Goal: Submit feedback/report problem

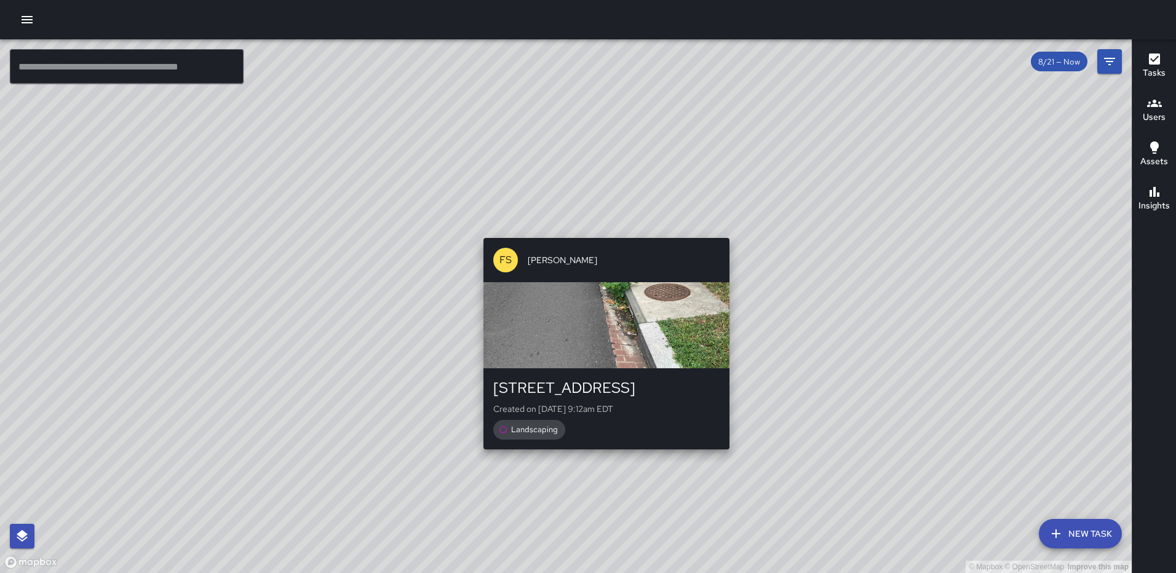
click at [602, 230] on div "© Mapbox © OpenStreetMap Improve this map FS [PERSON_NAME] [STREET_ADDRESS] Cre…" at bounding box center [566, 306] width 1132 height 534
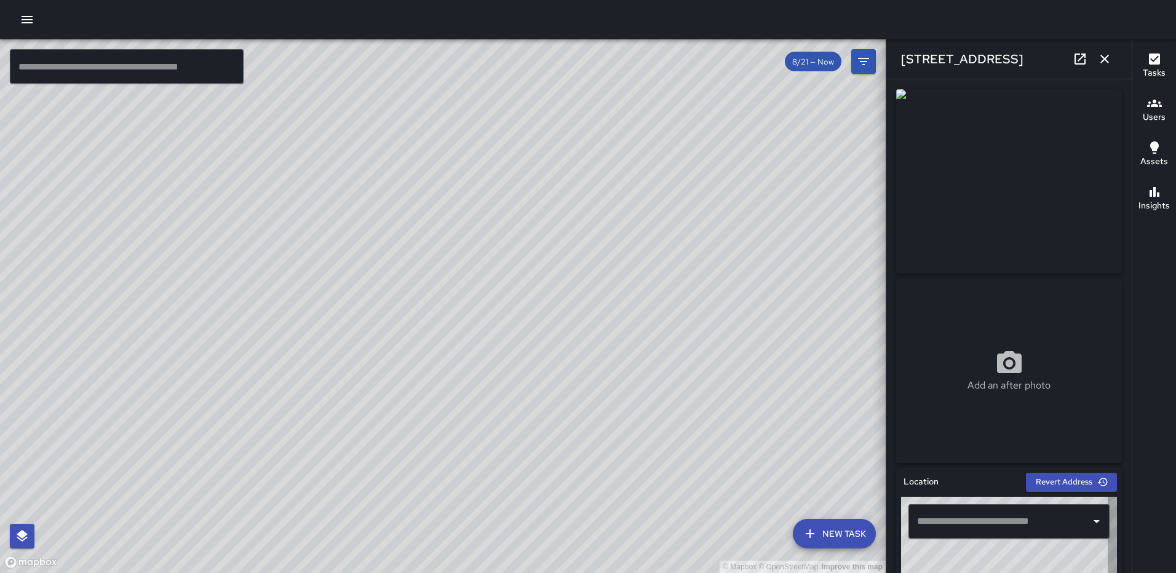
type input "**********"
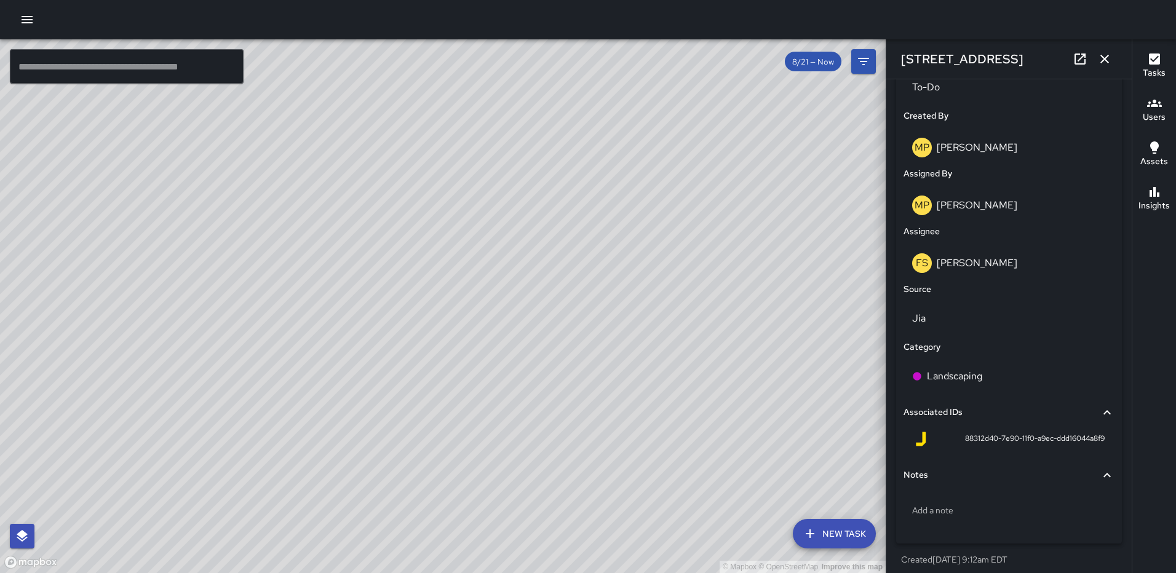
scroll to position [624, 0]
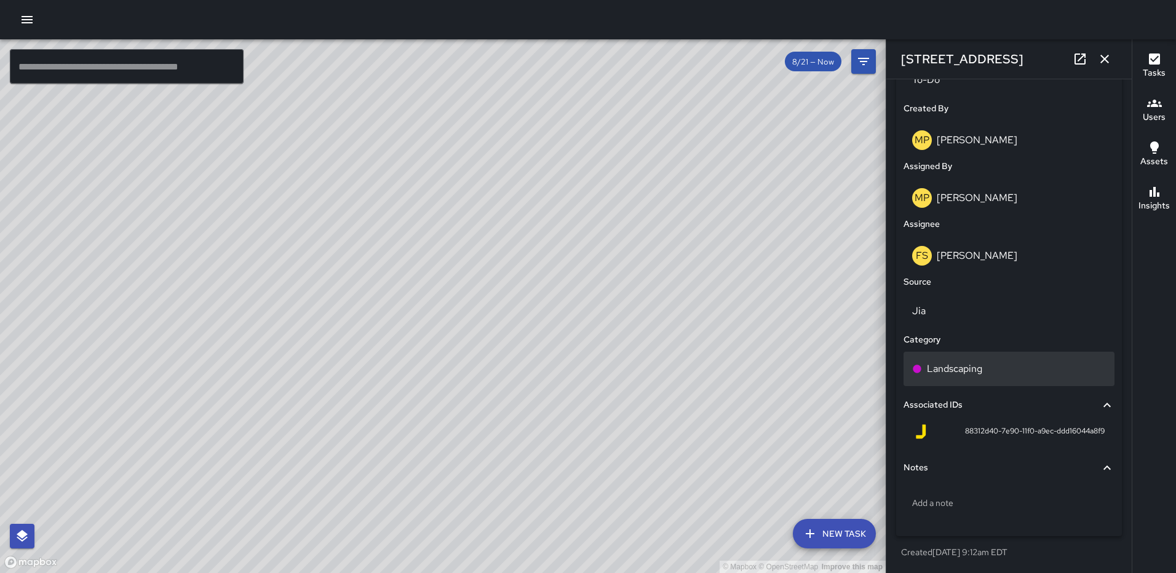
click at [972, 375] on p "Landscaping" at bounding box center [954, 369] width 55 height 15
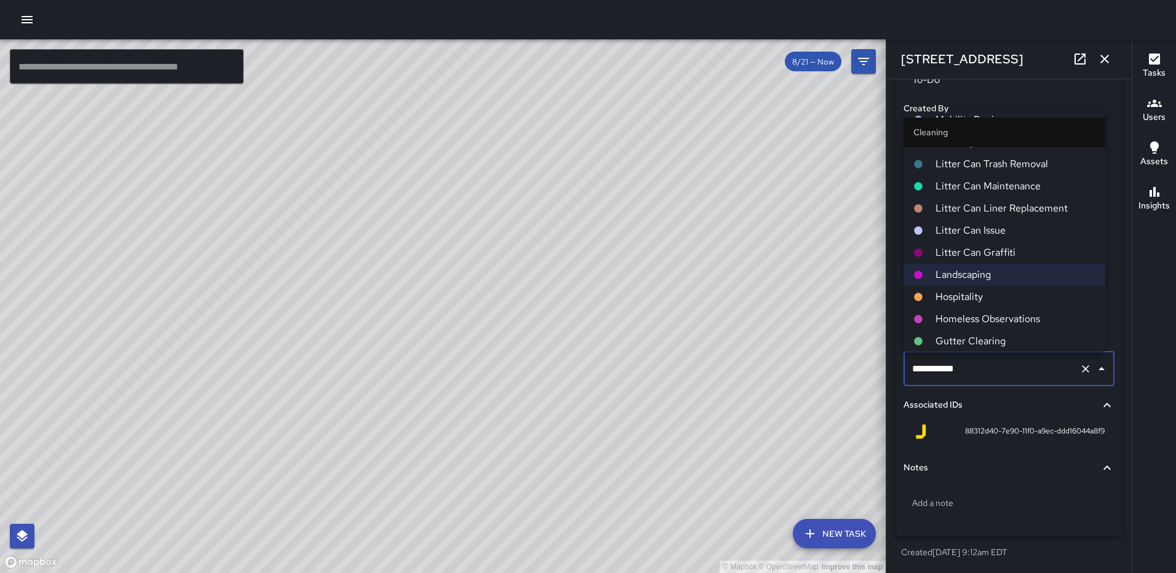
scroll to position [308, 0]
click at [963, 335] on span "Gutter Clearing" at bounding box center [1016, 337] width 160 height 15
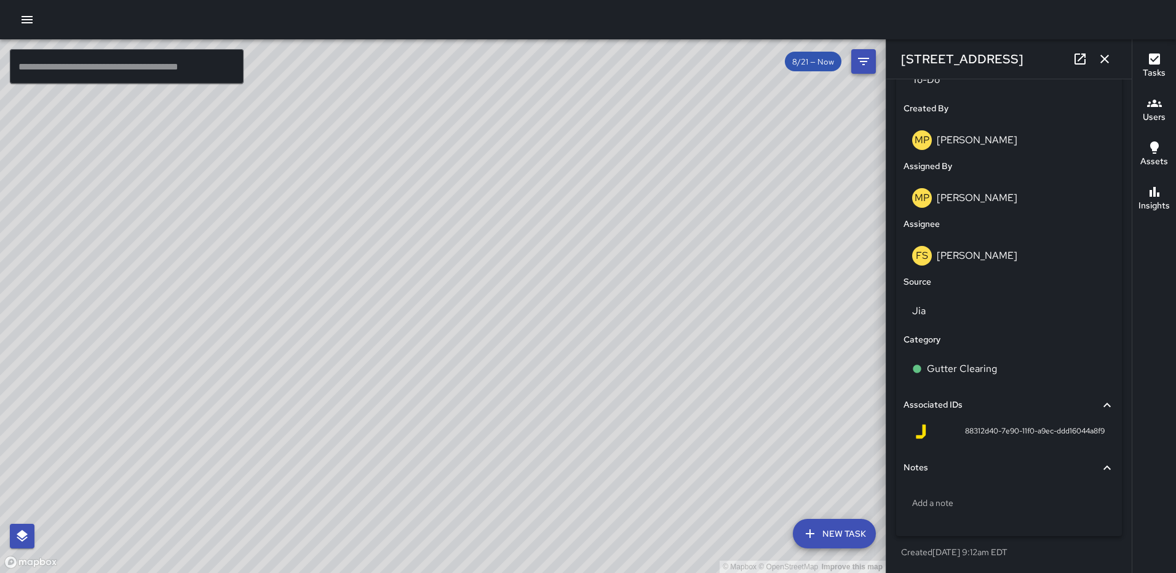
click at [1098, 52] on icon "button" at bounding box center [1104, 59] width 15 height 15
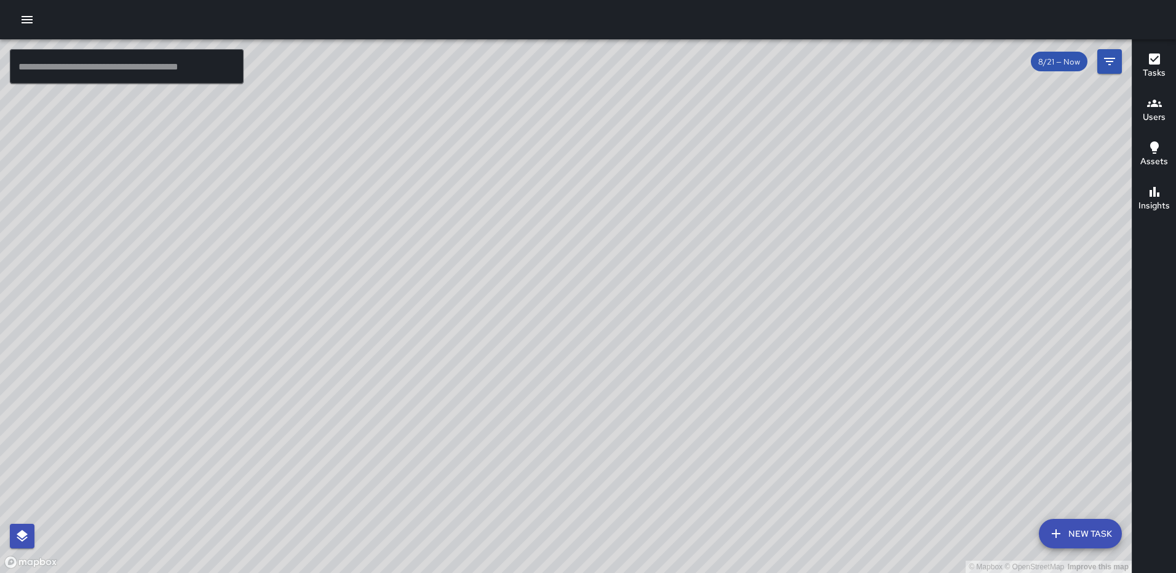
click at [1039, 287] on div "© Mapbox © OpenStreetMap Improve this map [PERSON_NAME] [PERSON_NAME] [STREET_A…" at bounding box center [566, 306] width 1132 height 534
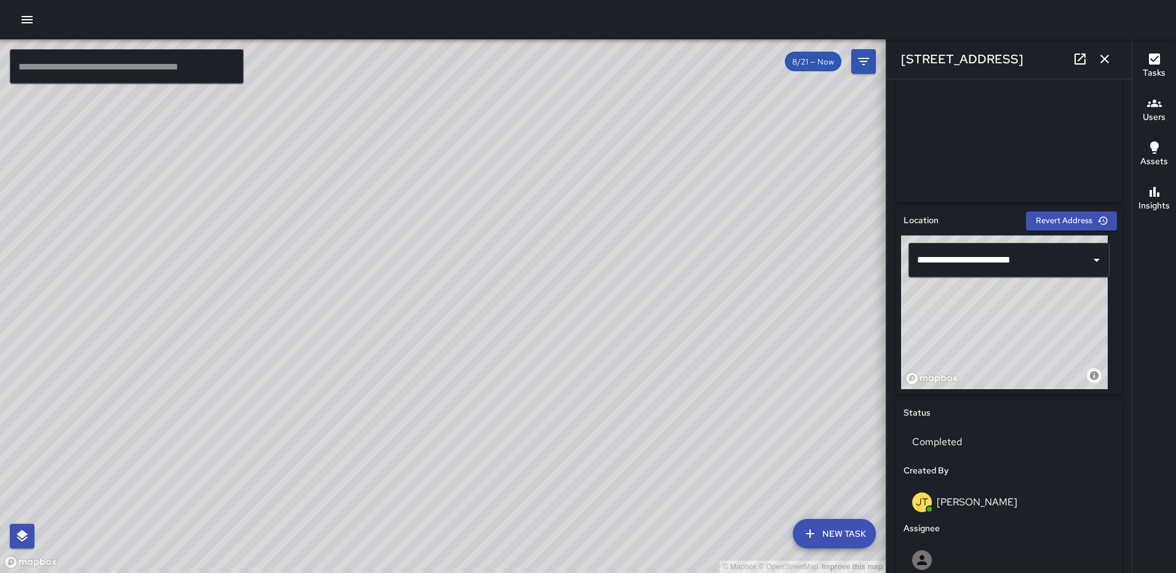
scroll to position [277, 0]
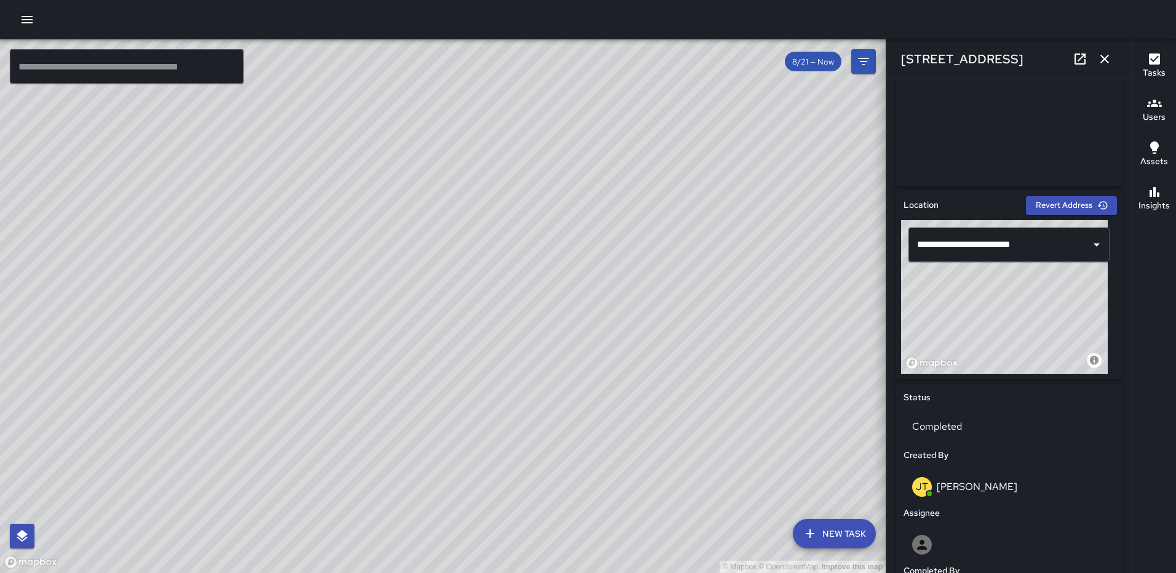
drag, startPoint x: 1038, startPoint y: 308, endPoint x: 1047, endPoint y: 306, distance: 9.4
click at [1047, 306] on div "© Mapbox © OpenStreetMap Improve this map" at bounding box center [1004, 297] width 207 height 154
drag, startPoint x: 1019, startPoint y: 289, endPoint x: 1019, endPoint y: 298, distance: 9.2
click at [1019, 298] on div "© Mapbox © OpenStreetMap Improve this map" at bounding box center [1004, 297] width 207 height 154
drag, startPoint x: 1039, startPoint y: 304, endPoint x: 1039, endPoint y: 296, distance: 8.0
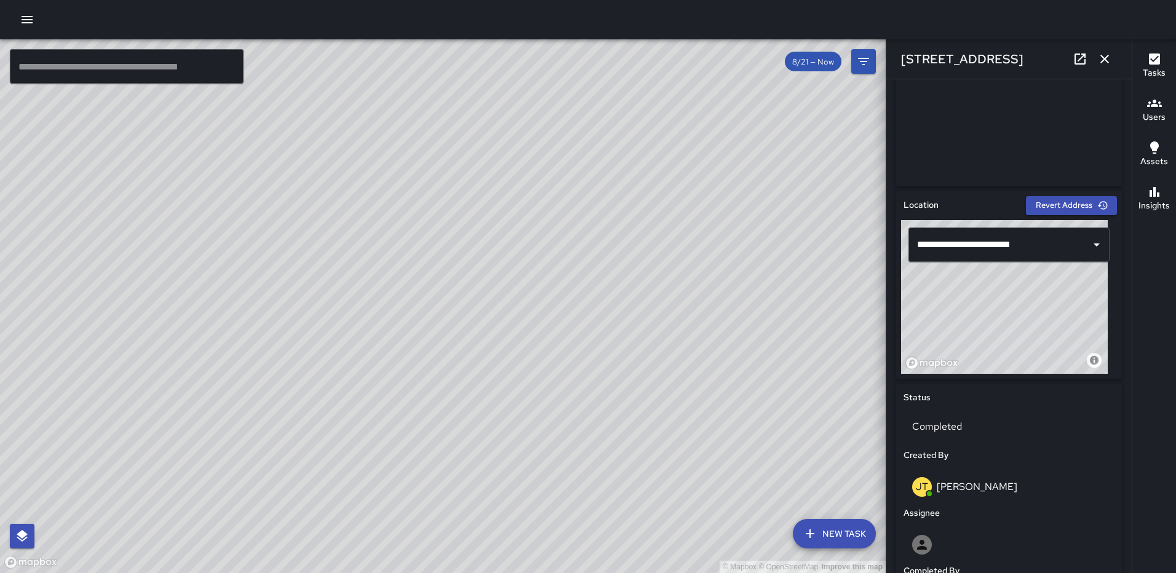
click at [1039, 296] on div "© Mapbox © OpenStreetMap Improve this map" at bounding box center [1004, 297] width 207 height 154
type input "**********"
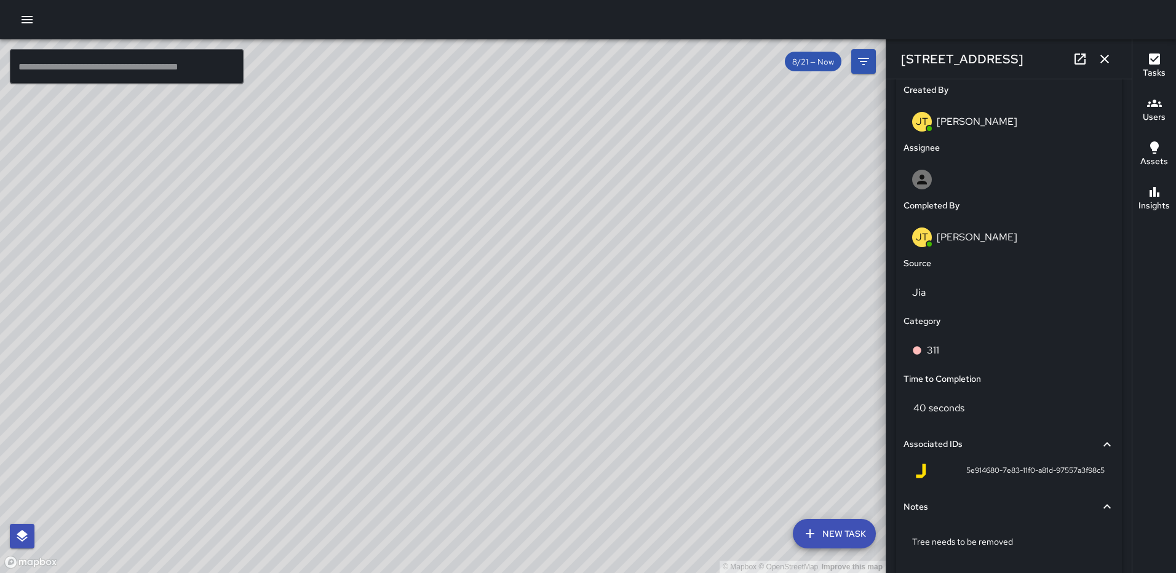
scroll to position [699, 0]
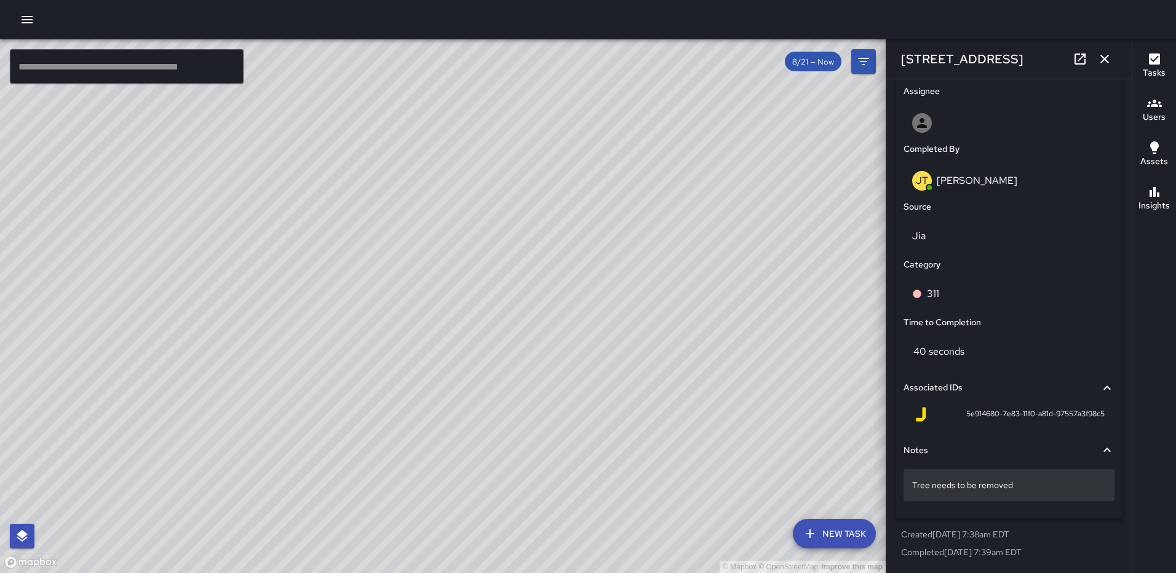
click at [1023, 485] on p "Tree needs to be removed" at bounding box center [1009, 485] width 194 height 12
click at [914, 486] on textarea "**********" at bounding box center [1004, 486] width 185 height 12
type textarea "**********"
click at [1106, 60] on icon "button" at bounding box center [1104, 59] width 9 height 9
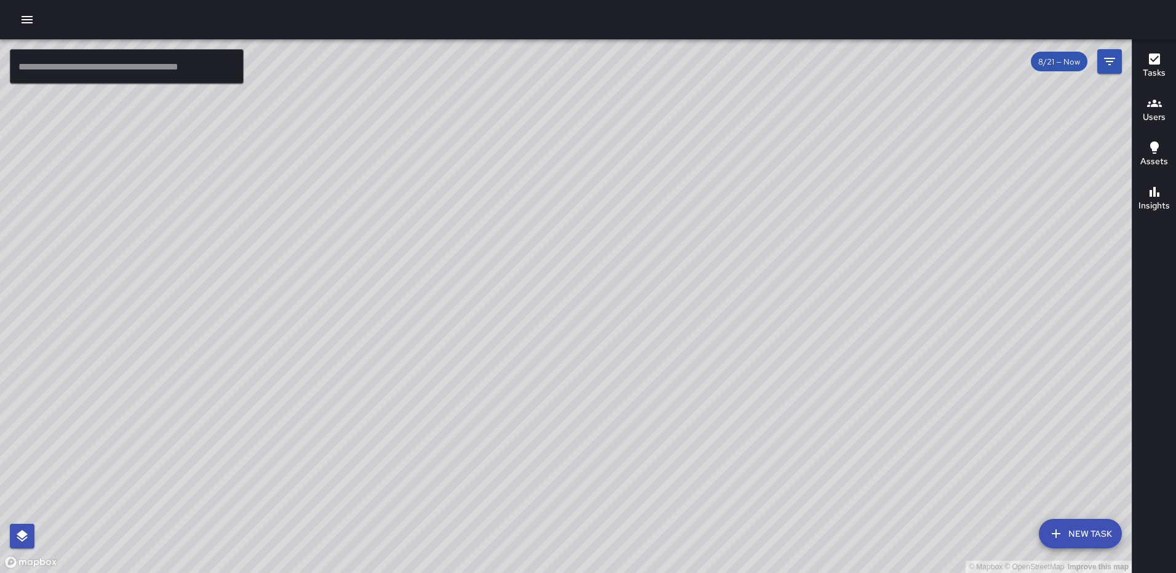
drag, startPoint x: 480, startPoint y: 295, endPoint x: 472, endPoint y: 294, distance: 8.7
click at [472, 294] on div "© Mapbox © OpenStreetMap Improve this map" at bounding box center [566, 306] width 1132 height 534
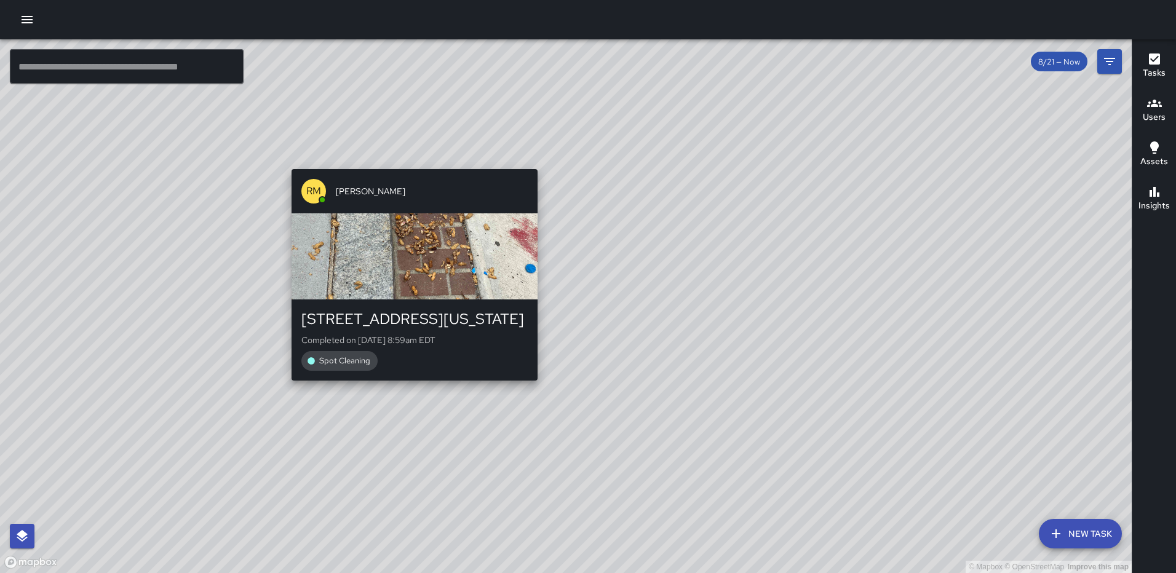
click at [409, 161] on div "© Mapbox © OpenStreetMap Improve this map RM [PERSON_NAME] [STREET_ADDRESS][US_…" at bounding box center [566, 306] width 1132 height 534
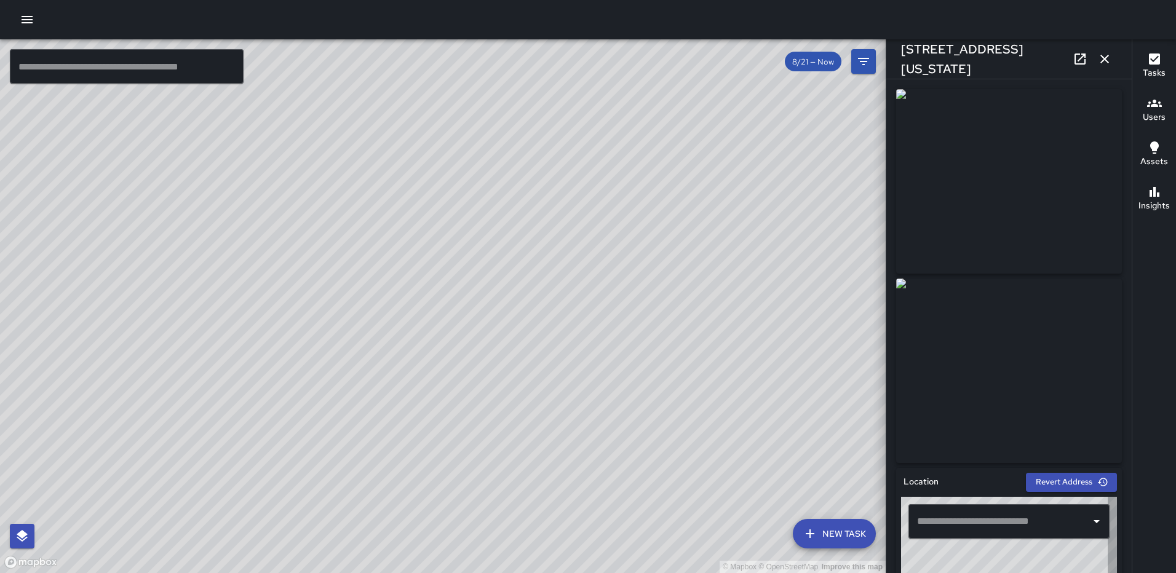
type input "**********"
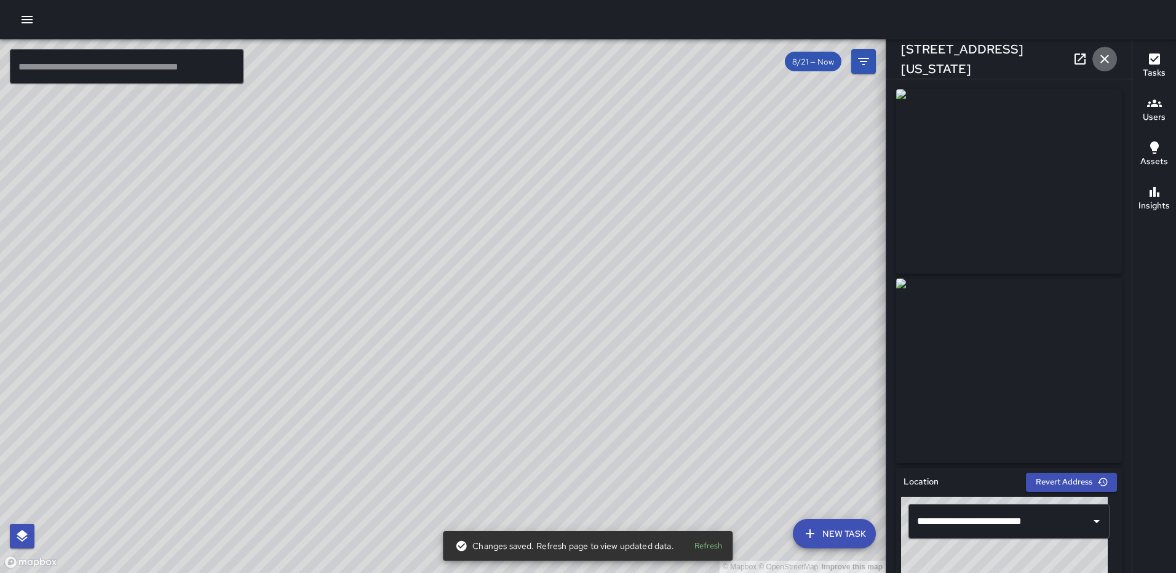
click at [1108, 50] on button "button" at bounding box center [1104, 59] width 25 height 25
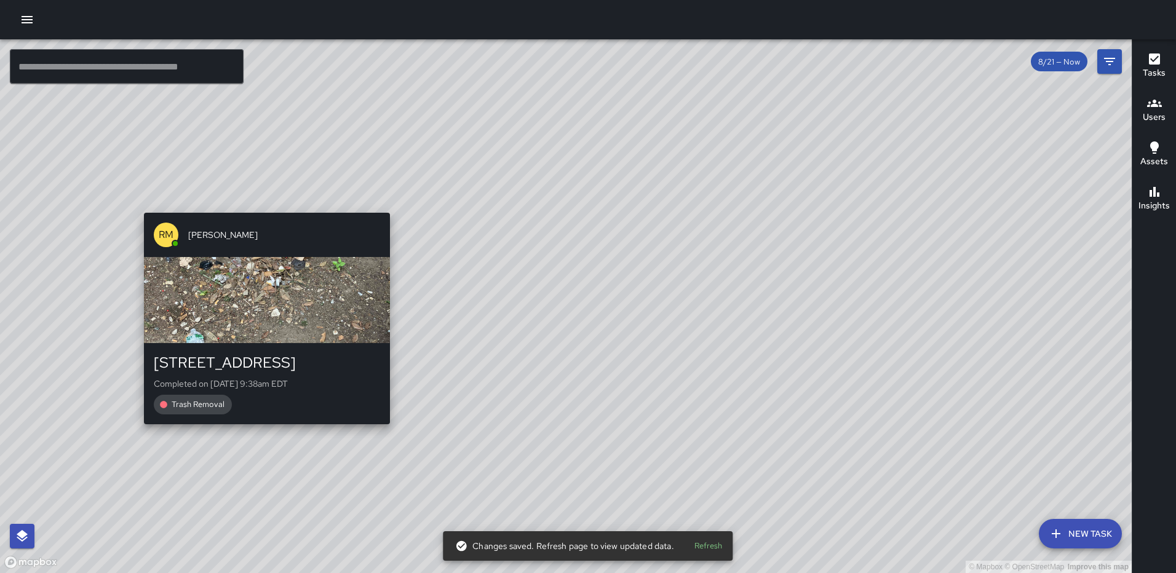
click at [261, 433] on div "© Mapbox © OpenStreetMap Improve this map RM [PERSON_NAME] [STREET_ADDRESS] Com…" at bounding box center [566, 306] width 1132 height 534
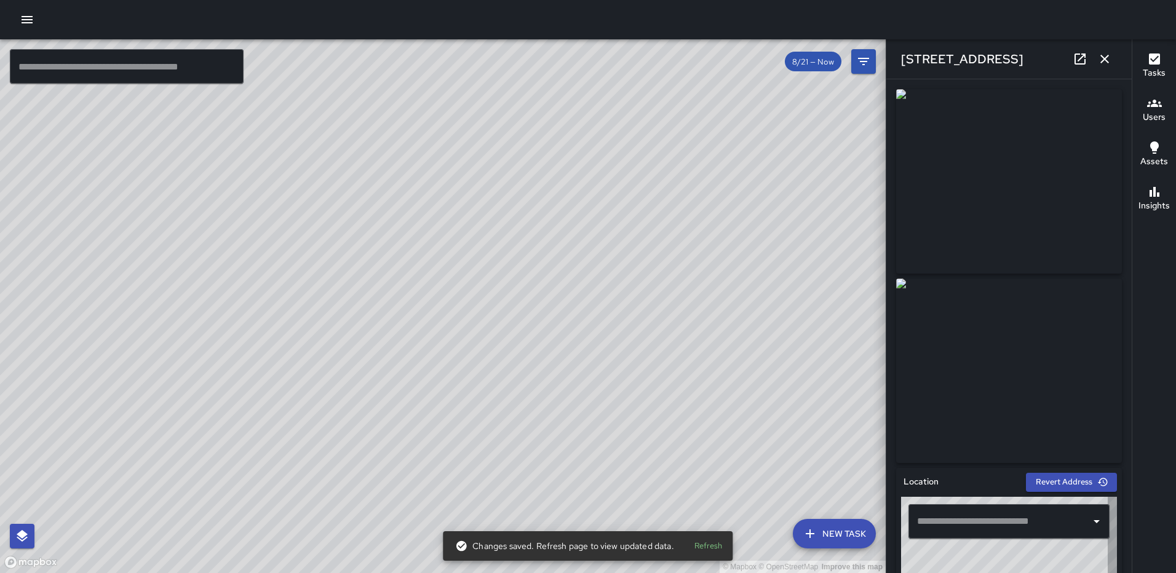
type input "**********"
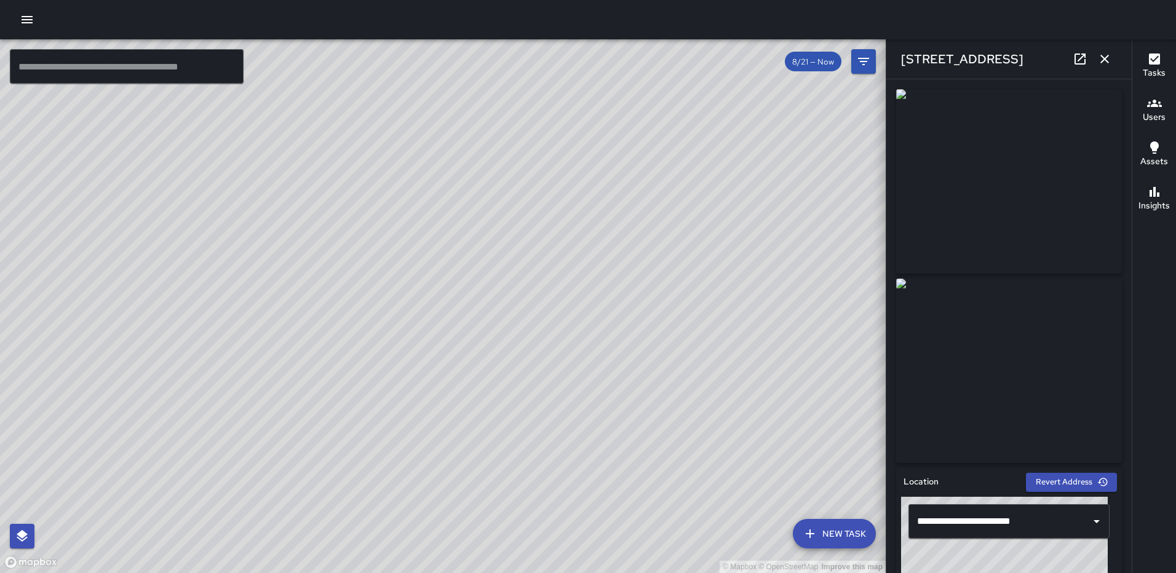
drag, startPoint x: 1132, startPoint y: 161, endPoint x: 1127, endPoint y: 232, distance: 71.0
click at [1127, 232] on div "© Mapbox © OpenStreetMap Improve this map ​ New Task 8/21 — Now Map Layers Task…" at bounding box center [588, 306] width 1176 height 534
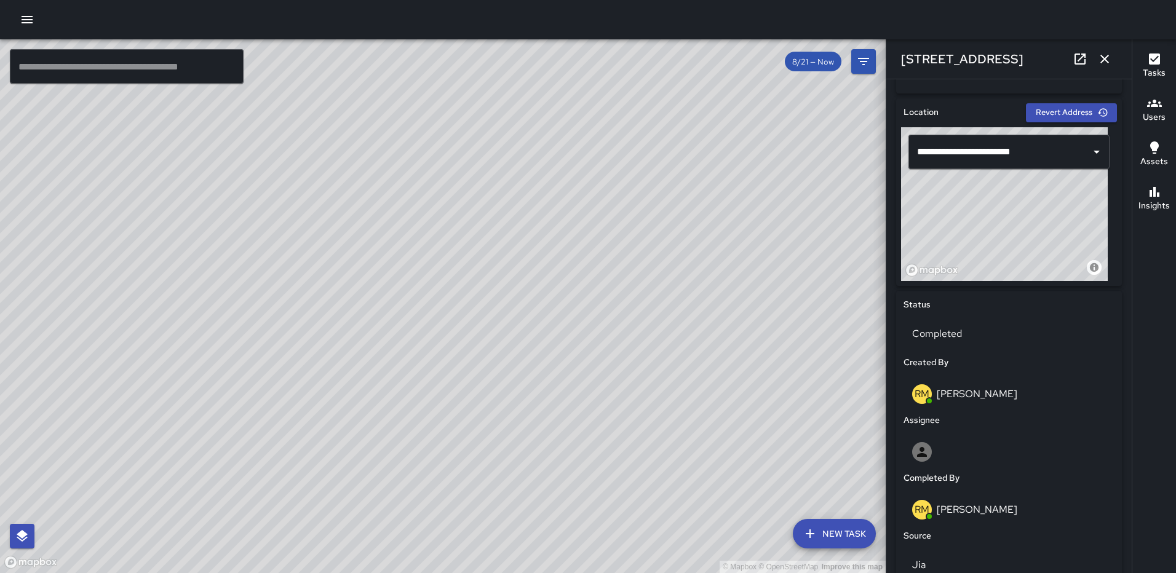
scroll to position [386, 0]
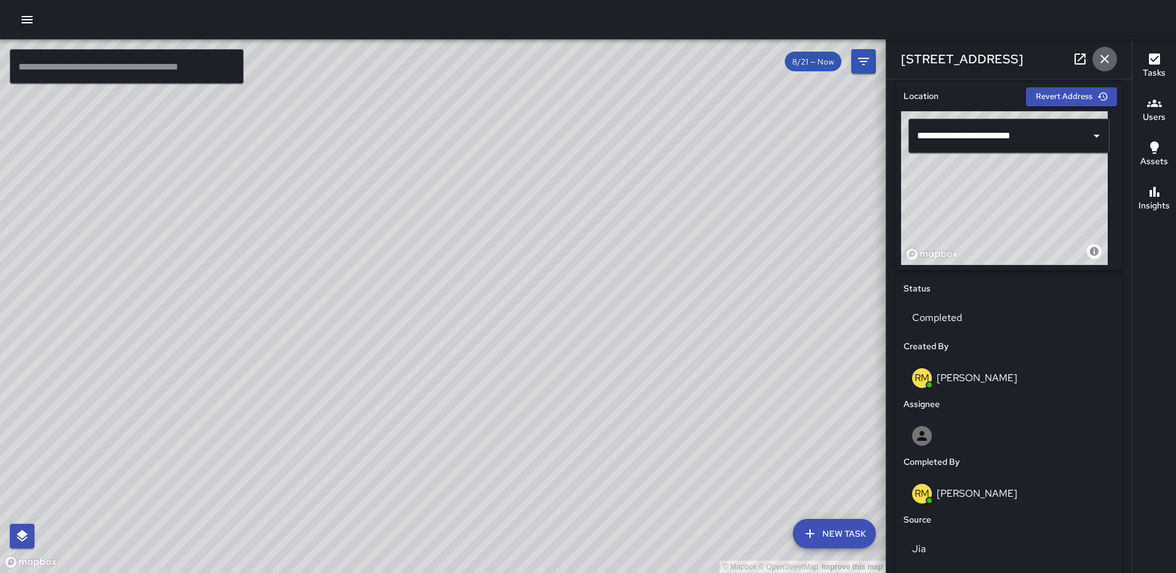
click at [1098, 57] on icon "button" at bounding box center [1104, 59] width 15 height 15
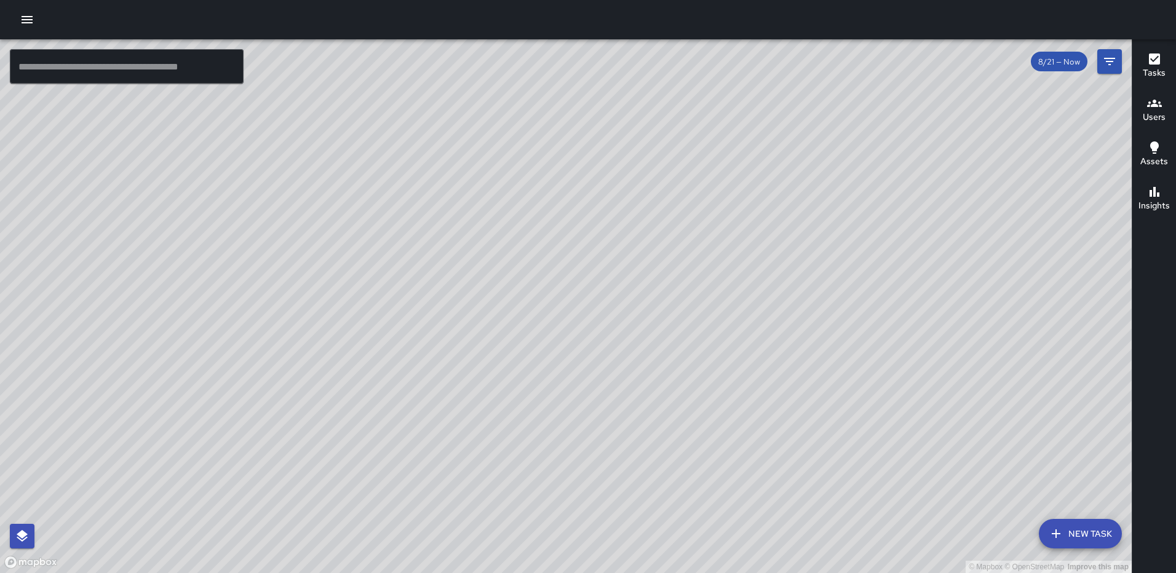
drag, startPoint x: 442, startPoint y: 503, endPoint x: 513, endPoint y: 223, distance: 288.8
click at [513, 223] on div "© Mapbox © OpenStreetMap Improve this map" at bounding box center [566, 306] width 1132 height 534
click at [1161, 55] on icon "button" at bounding box center [1154, 59] width 15 height 15
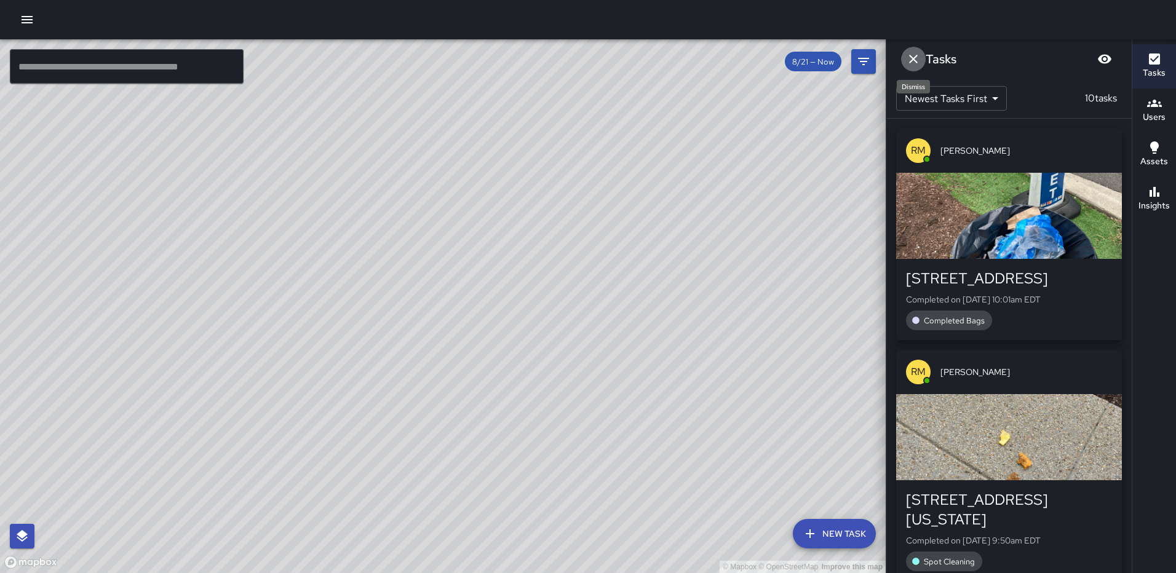
click at [912, 56] on icon "Dismiss" at bounding box center [913, 59] width 15 height 15
